Goal: Find specific page/section: Find specific page/section

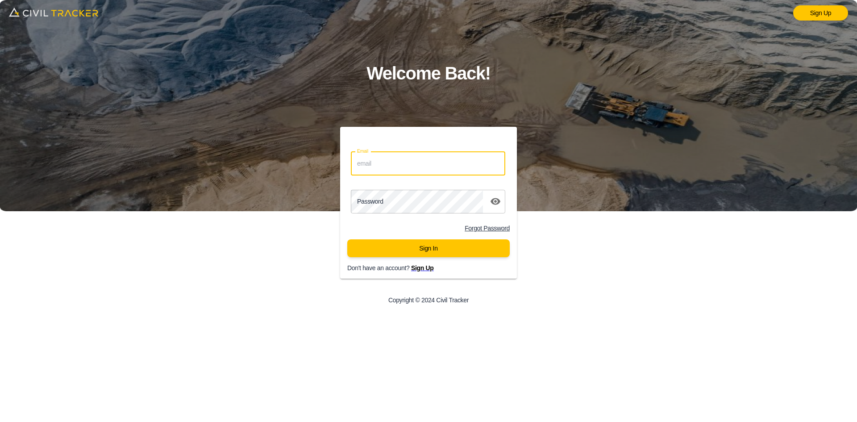
click at [419, 168] on input "Email" at bounding box center [428, 164] width 154 height 24
type input "support@civiltracker.xyz"
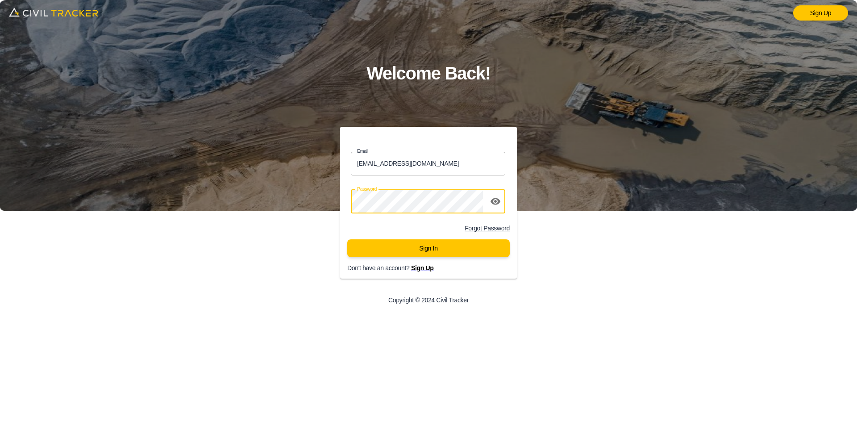
click at [412, 249] on button "Sign In" at bounding box center [428, 248] width 162 height 18
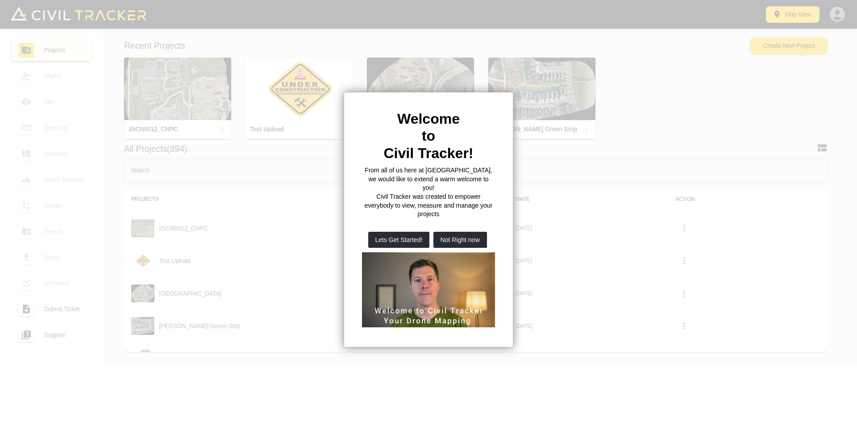
click at [480, 232] on button "Not Right now" at bounding box center [460, 240] width 54 height 16
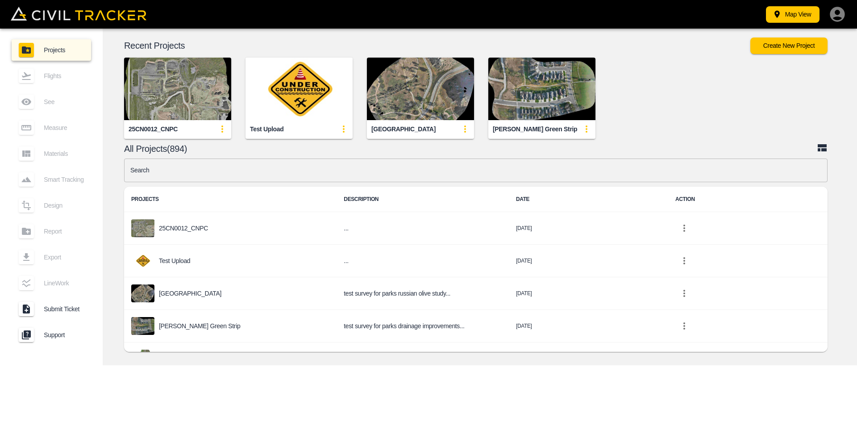
click at [478, 226] on h6 "..." at bounding box center [423, 228] width 158 height 11
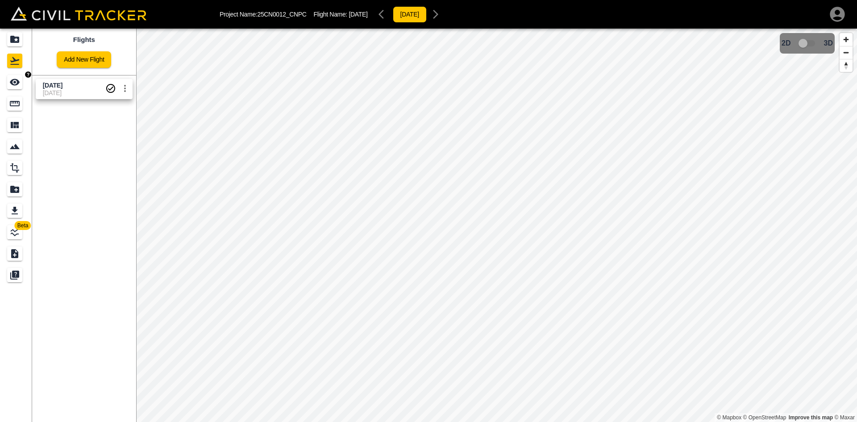
click at [15, 38] on icon "Projects" at bounding box center [14, 39] width 9 height 7
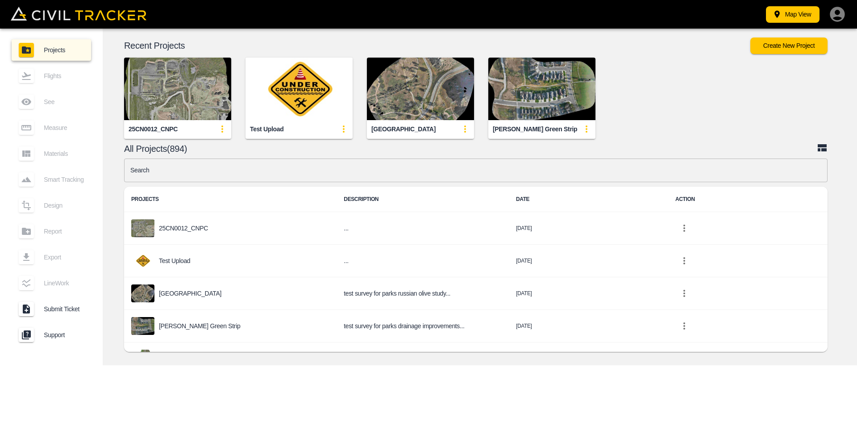
click at [201, 168] on input "text" at bounding box center [475, 170] width 703 height 24
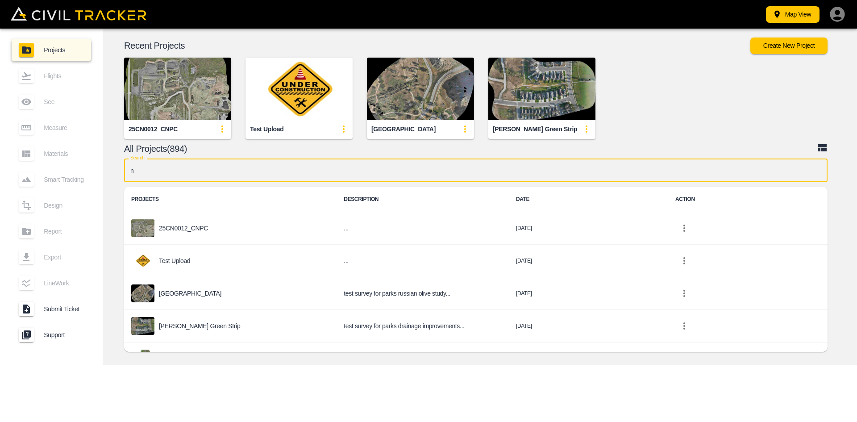
type input "nc"
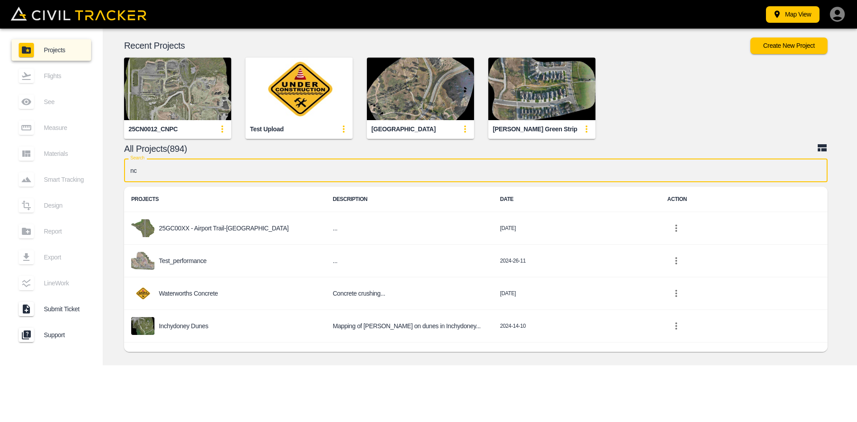
click at [215, 220] on div "25GC00XX - Airport Trail-[GEOGRAPHIC_DATA]" at bounding box center [224, 228] width 187 height 18
